Goal: Check status: Check status

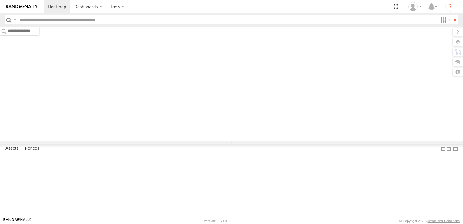
type input "******"
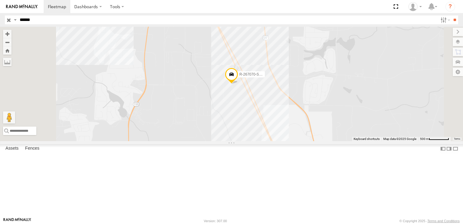
drag, startPoint x: 87, startPoint y: 42, endPoint x: 100, endPoint y: 40, distance: 13.2
click at [0, 0] on span at bounding box center [0, 0] width 0 height 0
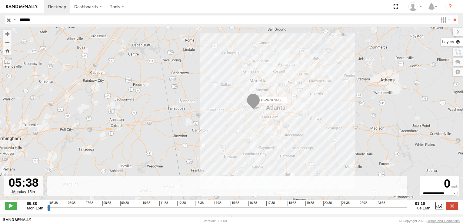
click at [458, 44] on label at bounding box center [452, 42] width 22 height 8
click at [0, 0] on label at bounding box center [0, 0] width 0 height 0
click at [0, 0] on span "Traffic" at bounding box center [0, 0] width 0 height 0
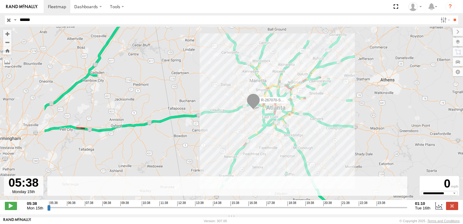
click at [0, 0] on span "Transit" at bounding box center [0, 0] width 0 height 0
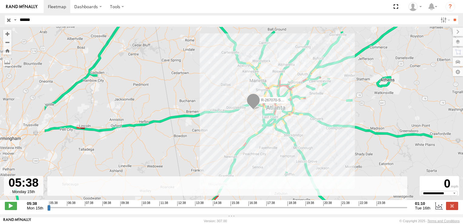
click at [0, 0] on label at bounding box center [0, 0] width 0 height 0
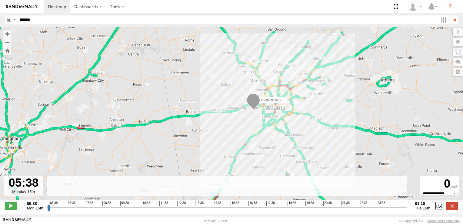
click at [0, 0] on span "Satellite" at bounding box center [0, 0] width 0 height 0
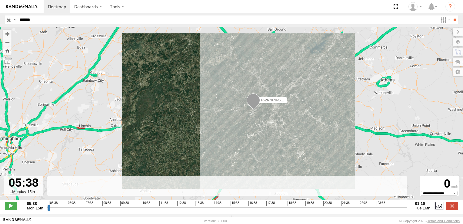
click at [0, 0] on span "Satellite + Roadmap" at bounding box center [0, 0] width 0 height 0
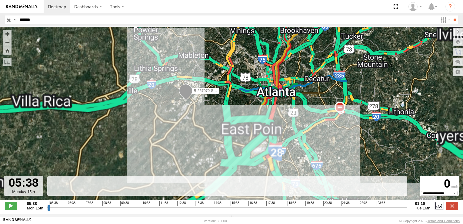
drag, startPoint x: 52, startPoint y: 52, endPoint x: 135, endPoint y: 116, distance: 104.4
click at [135, 116] on div "R-267070-Swing" at bounding box center [231, 116] width 463 height 179
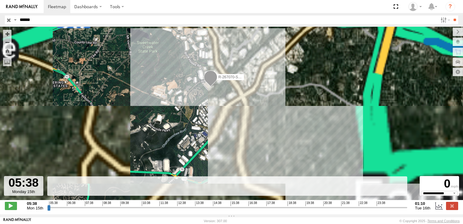
drag, startPoint x: 252, startPoint y: 123, endPoint x: 126, endPoint y: 130, distance: 126.3
click at [126, 134] on div "R-267070-Swing" at bounding box center [231, 116] width 463 height 179
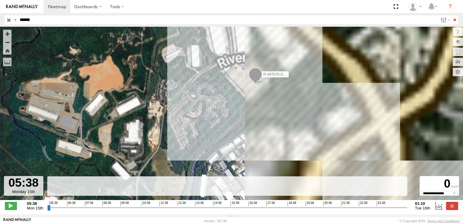
drag, startPoint x: 175, startPoint y: 96, endPoint x: 38, endPoint y: 156, distance: 149.5
click at [32, 166] on div "R-267070-Swing" at bounding box center [231, 116] width 463 height 179
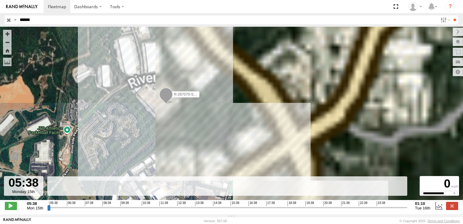
drag, startPoint x: 188, startPoint y: 100, endPoint x: 99, endPoint y: 123, distance: 92.0
click at [99, 123] on div "R-267070-Swing" at bounding box center [231, 116] width 463 height 179
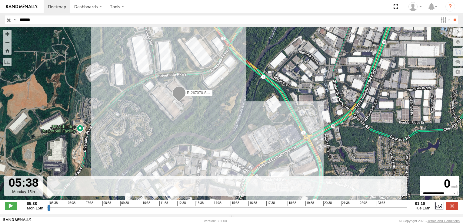
drag, startPoint x: 212, startPoint y: 119, endPoint x: 227, endPoint y: 117, distance: 15.0
click at [227, 117] on div "R-267070-Swing" at bounding box center [231, 116] width 463 height 179
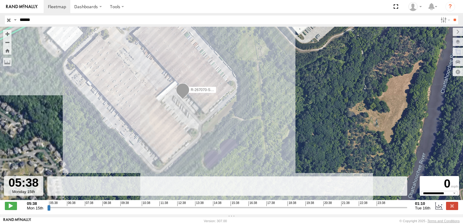
drag, startPoint x: 125, startPoint y: 91, endPoint x: 198, endPoint y: 123, distance: 79.5
click at [198, 123] on div "R-267070-Swing" at bounding box center [231, 116] width 463 height 179
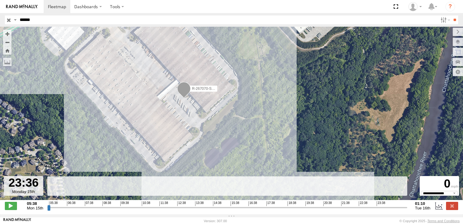
drag, startPoint x: 47, startPoint y: 210, endPoint x: 377, endPoint y: 216, distance: 329.9
click at [377, 210] on input "range" at bounding box center [227, 207] width 360 height 6
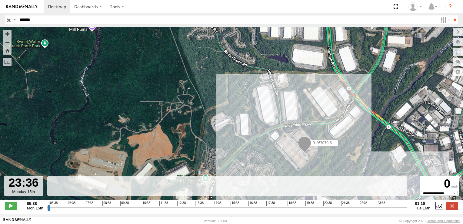
click at [309, 145] on span at bounding box center [304, 144] width 13 height 16
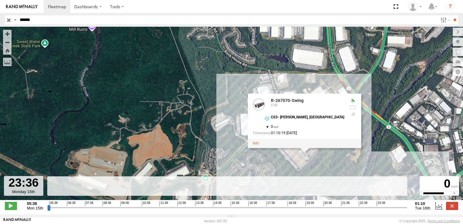
click at [60, 214] on div "To navigate the map with touch gestures double-tap and hold your finger on the …" at bounding box center [231, 120] width 463 height 187
click at [195, 132] on div "R-267070-Swing R-267070-Swing C-05 C03- McDonough, GA , 0 01:10:19 09/16/2025" at bounding box center [231, 116] width 463 height 179
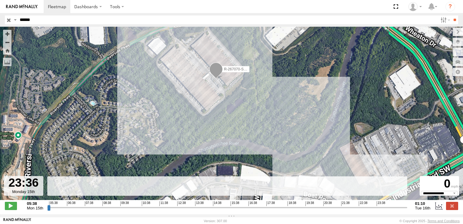
drag, startPoint x: 289, startPoint y: 142, endPoint x: 184, endPoint y: 42, distance: 144.3
click at [184, 42] on div "R-267070-Swing" at bounding box center [231, 116] width 463 height 179
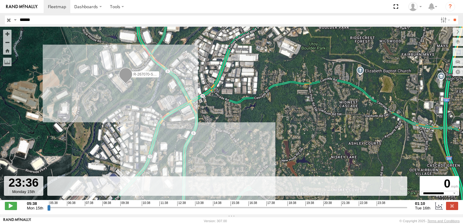
drag, startPoint x: 306, startPoint y: 105, endPoint x: 190, endPoint y: 69, distance: 120.6
click at [190, 69] on div "R-267070-Swing" at bounding box center [231, 116] width 463 height 179
click at [12, 209] on span at bounding box center [11, 206] width 12 height 8
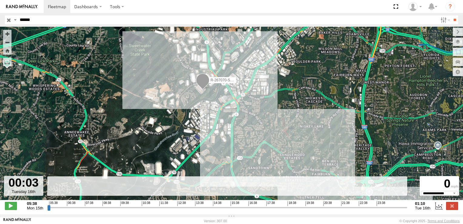
drag, startPoint x: 39, startPoint y: 20, endPoint x: 18, endPoint y: 27, distance: 22.1
click at [18, 27] on body "Dashboards ?" at bounding box center [231, 112] width 463 height 224
type input "**********"
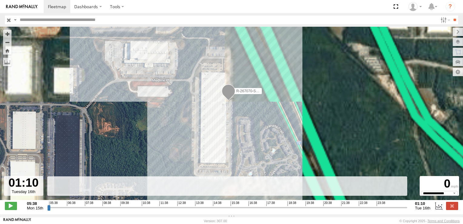
drag, startPoint x: 240, startPoint y: 115, endPoint x: 199, endPoint y: 136, distance: 46.2
click at [199, 136] on div "R-267070-Swing" at bounding box center [231, 116] width 463 height 179
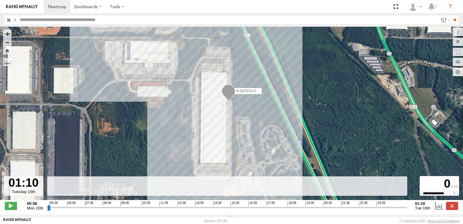
click at [49, 18] on input "text" at bounding box center [227, 19] width 421 height 9
click at [451, 15] on input "**" at bounding box center [454, 19] width 7 height 9
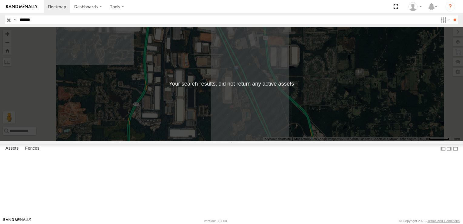
type input "******"
